Goal: Check status: Check status

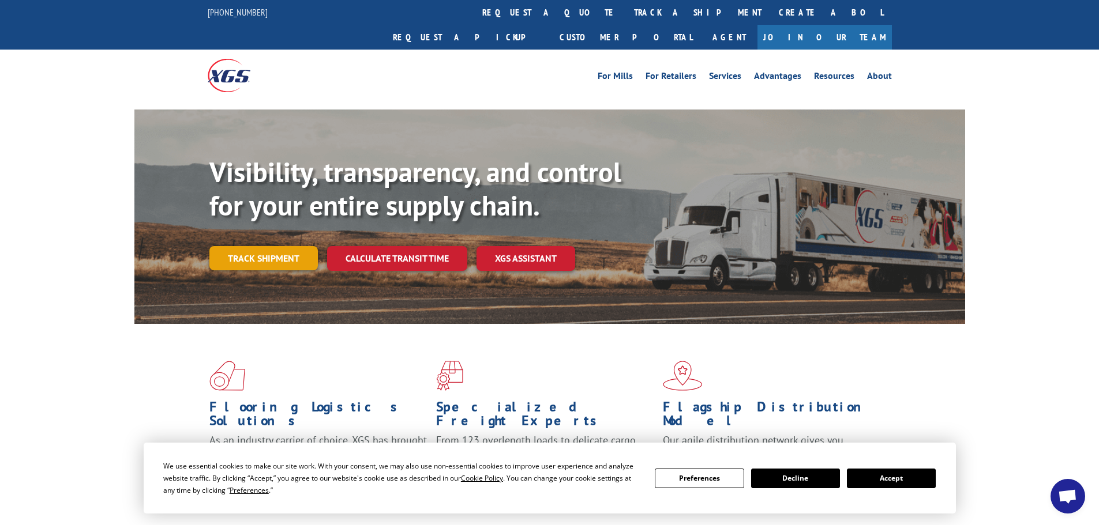
click at [264, 246] on link "Track shipment" at bounding box center [263, 258] width 108 height 24
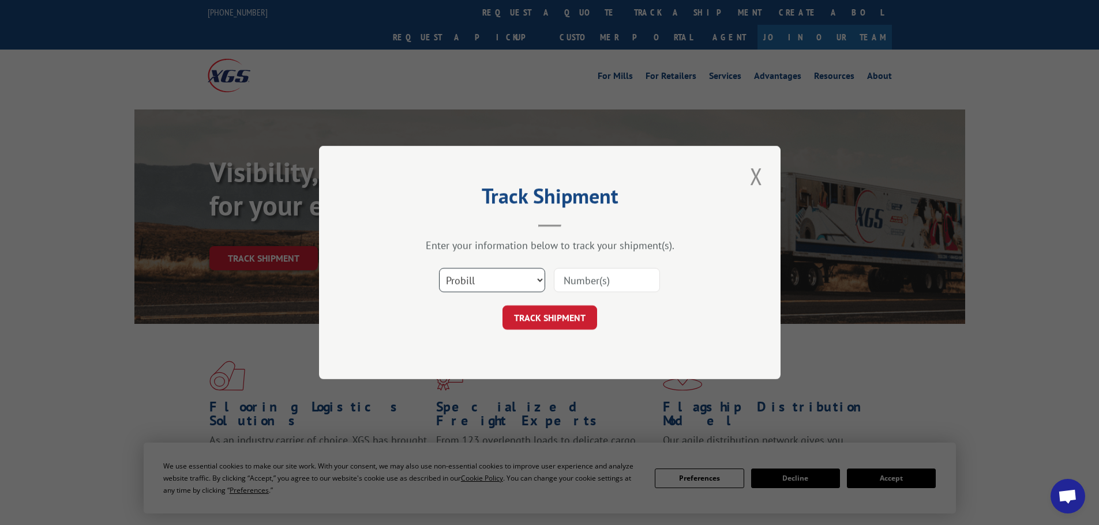
click at [457, 273] on select "Select category... Probill BOL PO" at bounding box center [492, 280] width 106 height 24
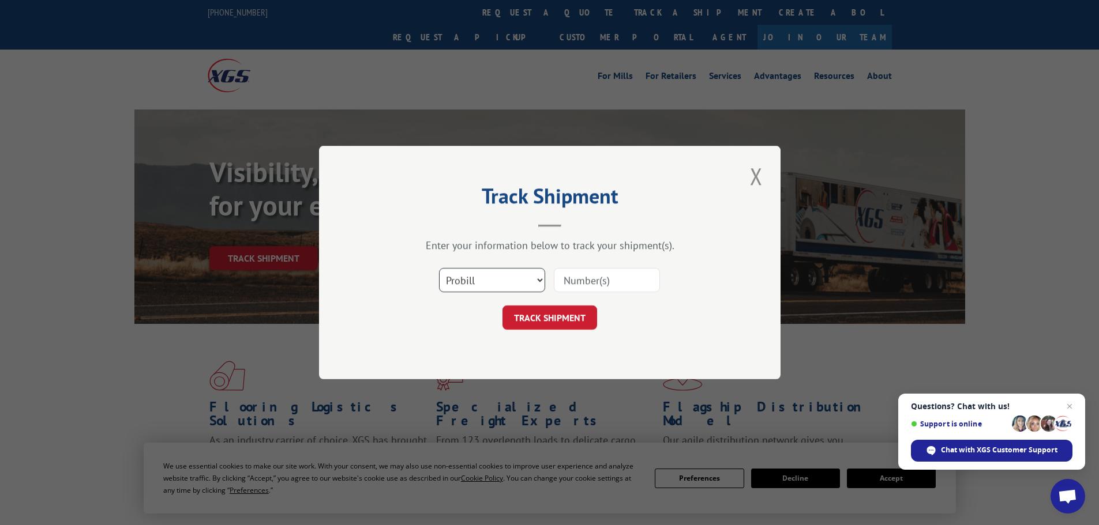
select select "bol"
click at [439, 268] on select "Select category... Probill BOL PO" at bounding box center [492, 280] width 106 height 24
click at [576, 292] on input at bounding box center [607, 280] width 106 height 24
paste input "423951"
type input "423951"
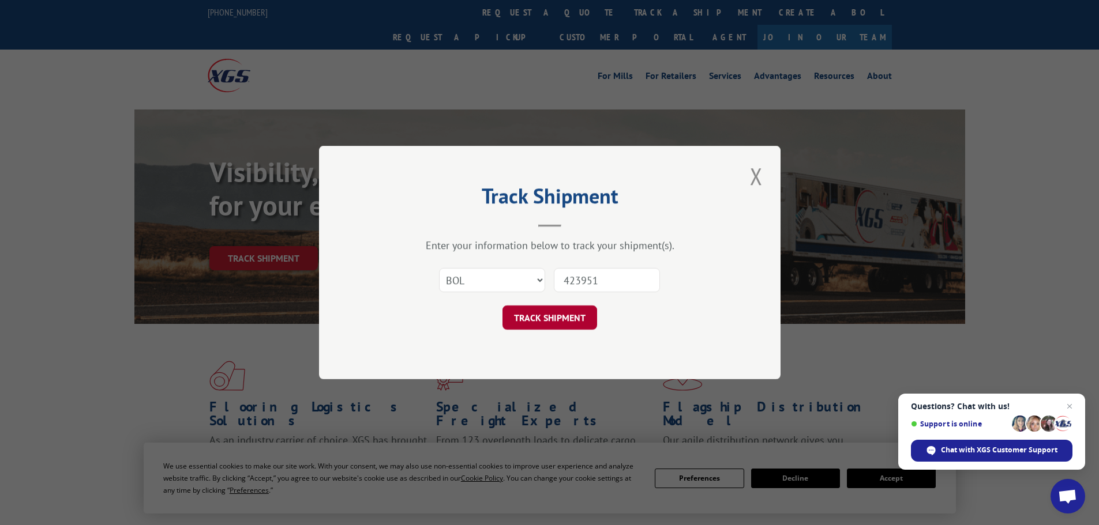
click at [559, 311] on button "TRACK SHIPMENT" at bounding box center [549, 318] width 95 height 24
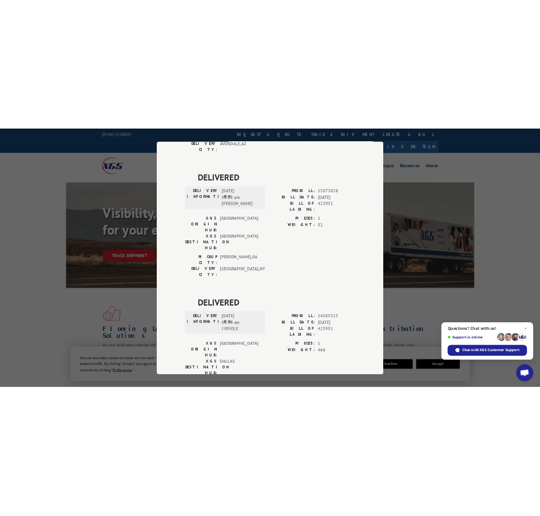
scroll to position [420, 0]
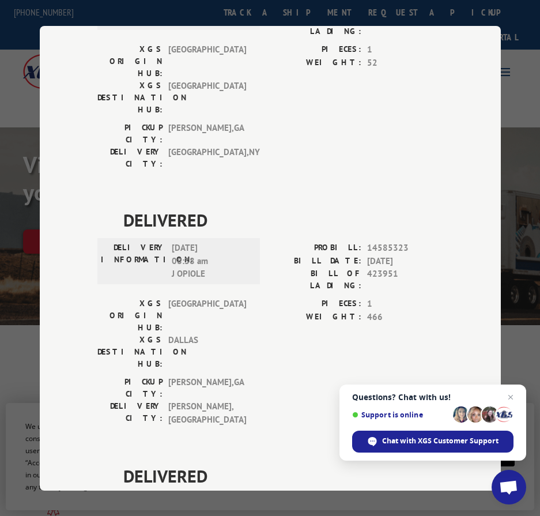
click at [279, 43] on div "DELIVERED DELIVERY INFORMATION: PROBILL: 10775657 BILL DATE: [DATE] BILL OF LAD…" at bounding box center [270, 208] width 346 height 1021
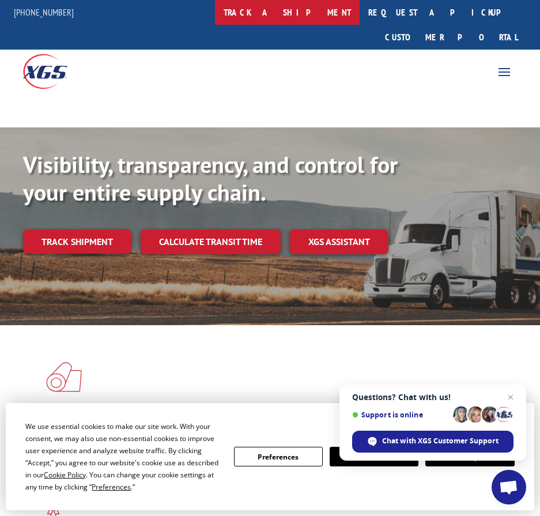
click at [317, 13] on link "track a shipment" at bounding box center [287, 12] width 145 height 25
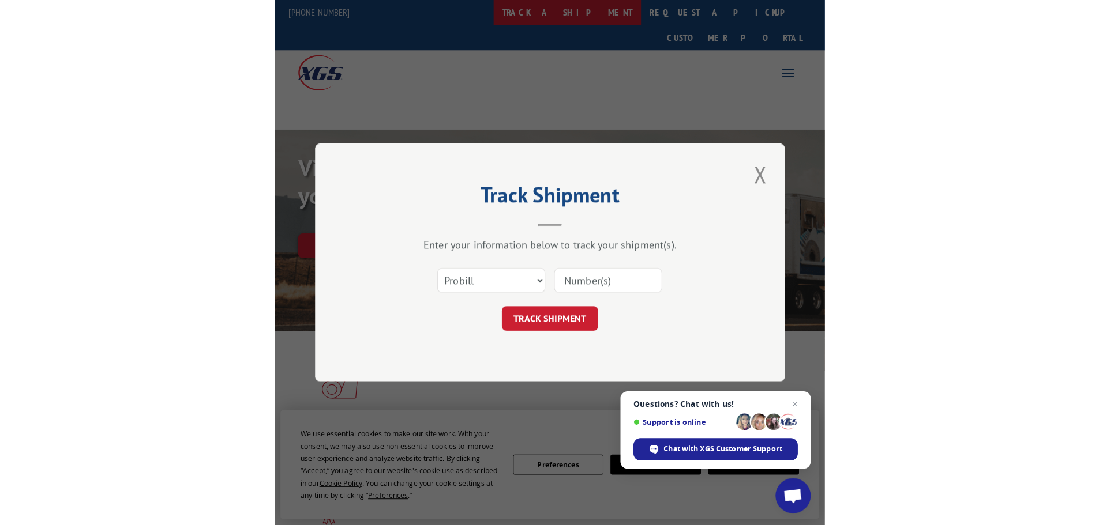
scroll to position [0, 0]
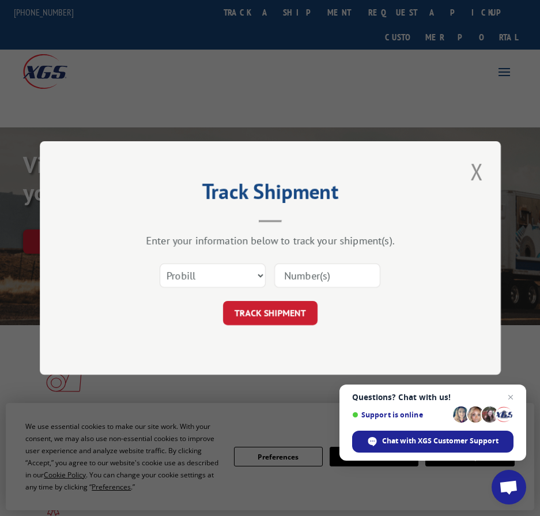
click at [315, 279] on input at bounding box center [328, 276] width 106 height 24
paste input "017075250807"
type input "017075250807"
click at [282, 313] on button "TRACK SHIPMENT" at bounding box center [270, 313] width 95 height 24
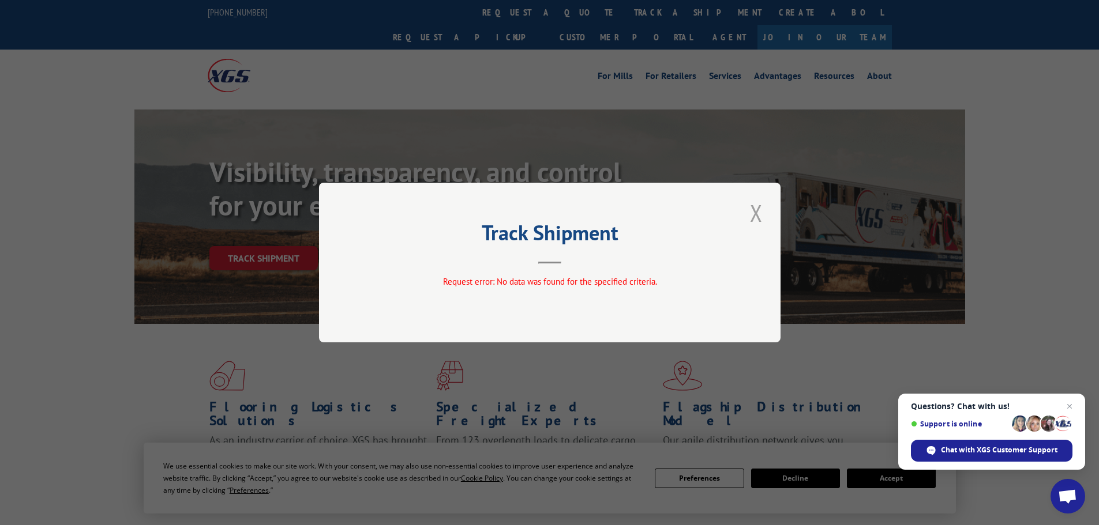
click at [753, 208] on button "Close modal" at bounding box center [756, 213] width 20 height 32
